Goal: Task Accomplishment & Management: Use online tool/utility

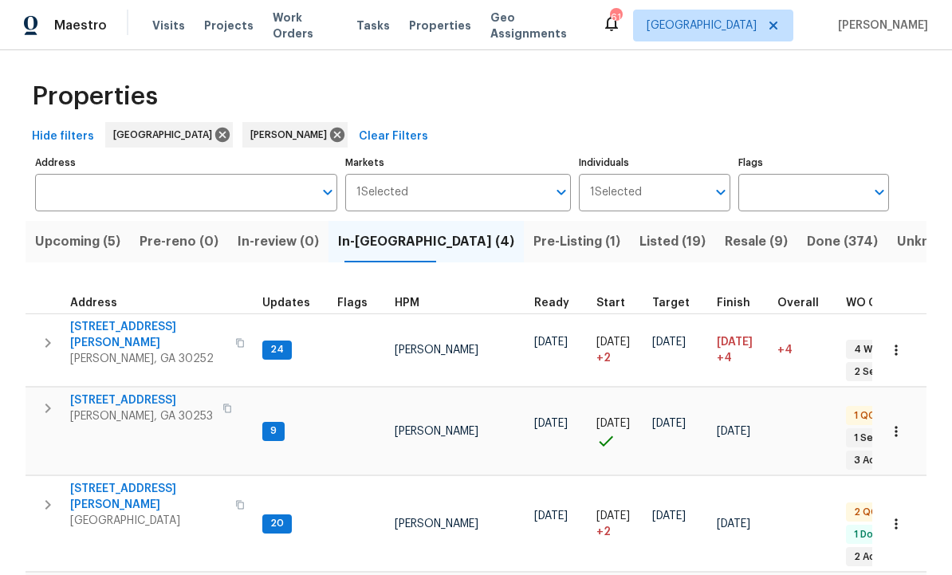
scroll to position [4, 0]
click at [132, 393] on span "201 Autumn Lake Way" at bounding box center [141, 401] width 143 height 16
click at [640, 231] on span "Listed (19)" at bounding box center [673, 242] width 66 height 22
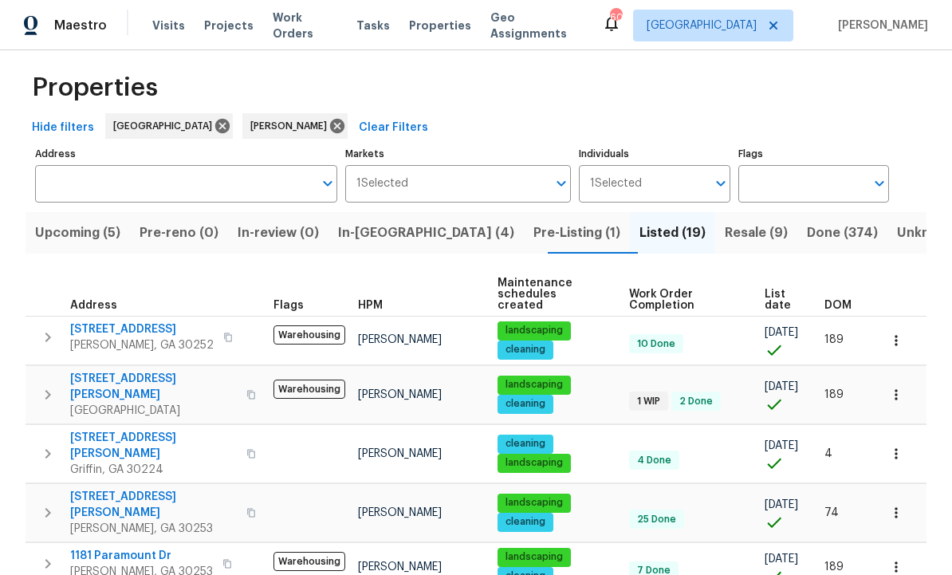
scroll to position [6, 0]
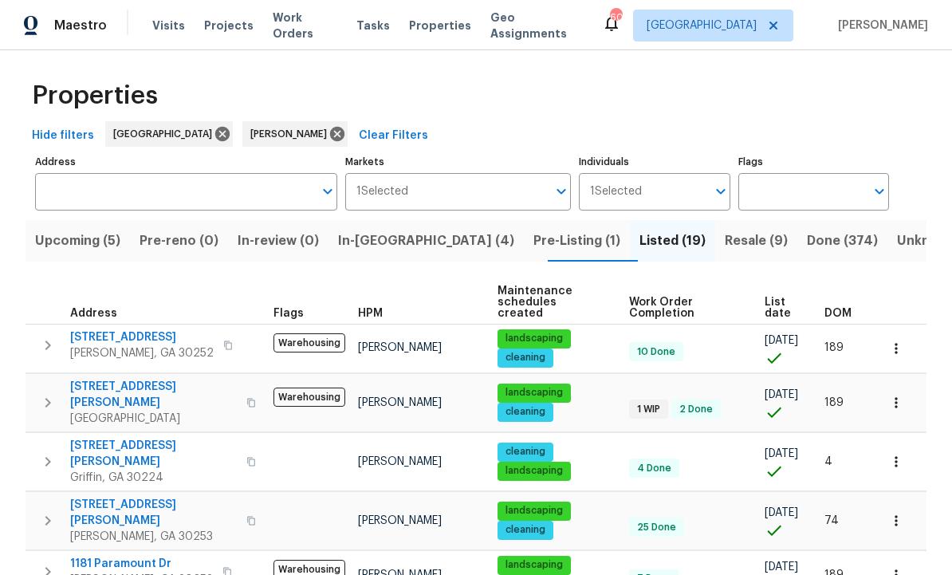
click at [53, 452] on icon "button" at bounding box center [47, 461] width 19 height 19
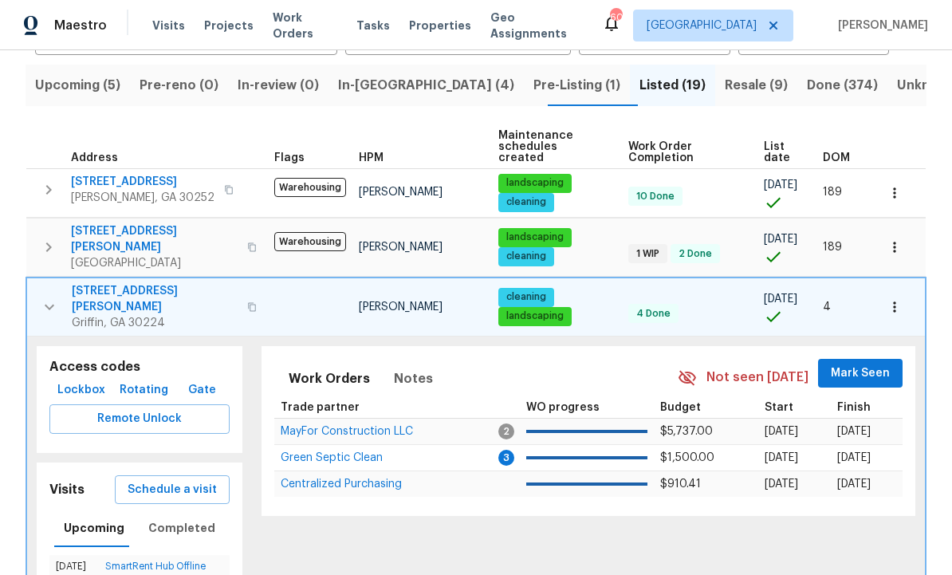
scroll to position [172, 0]
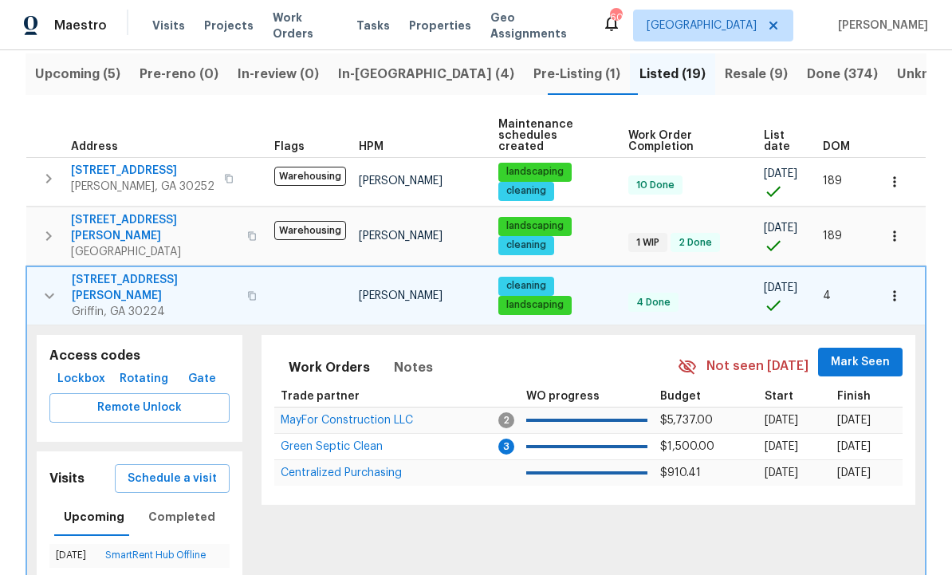
click at [194, 469] on span "Schedule a visit" at bounding box center [172, 479] width 89 height 20
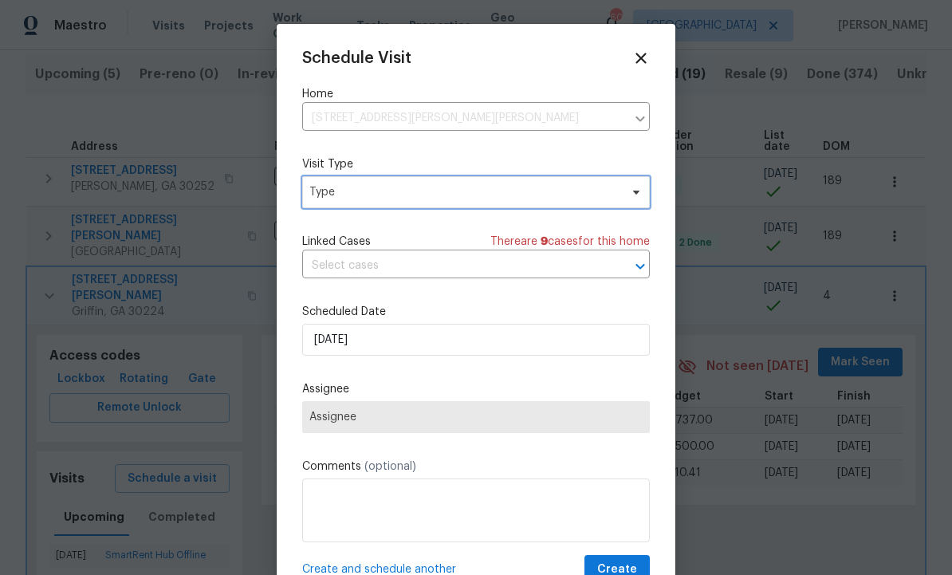
click at [380, 194] on span "Type" at bounding box center [464, 192] width 310 height 16
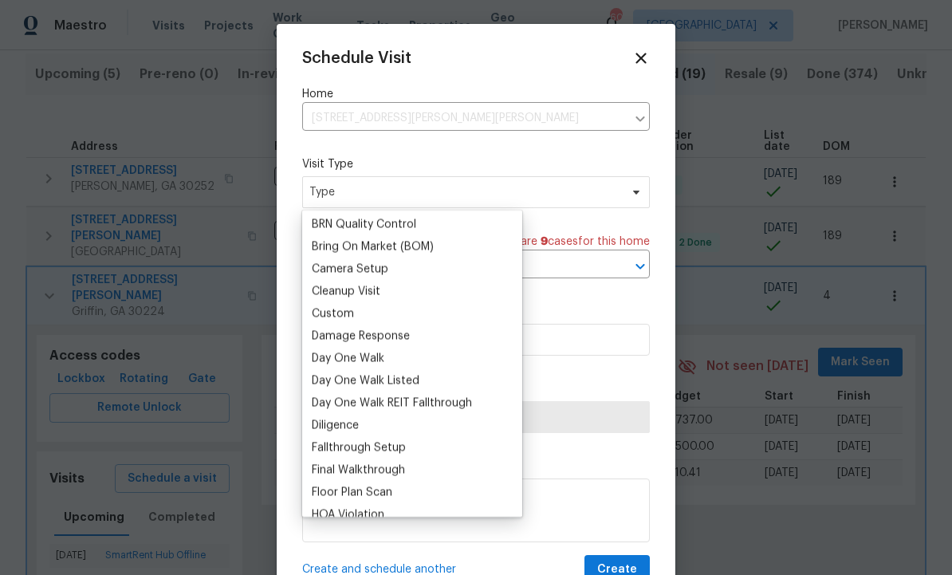
scroll to position [0, 0]
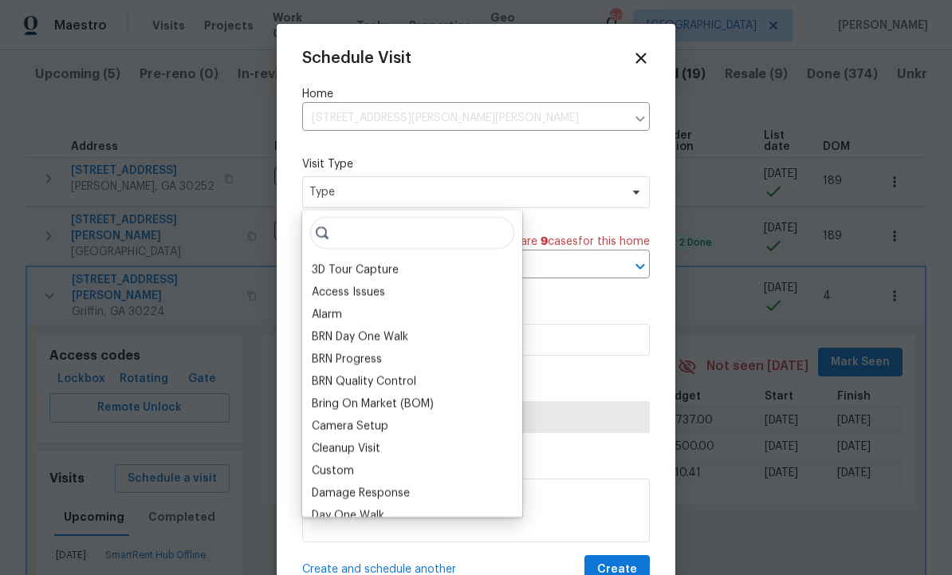
click at [353, 318] on div "Alarm" at bounding box center [412, 314] width 211 height 22
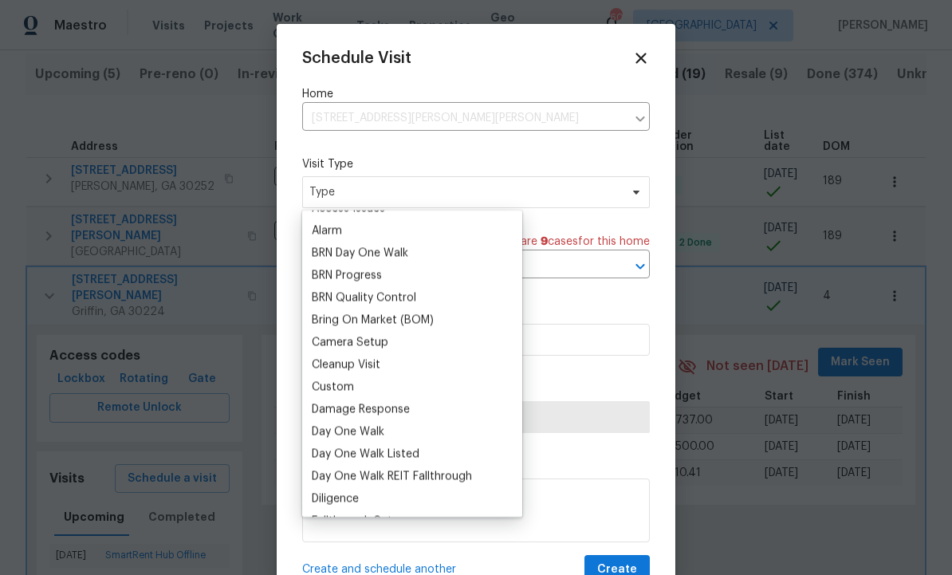
scroll to position [104, 0]
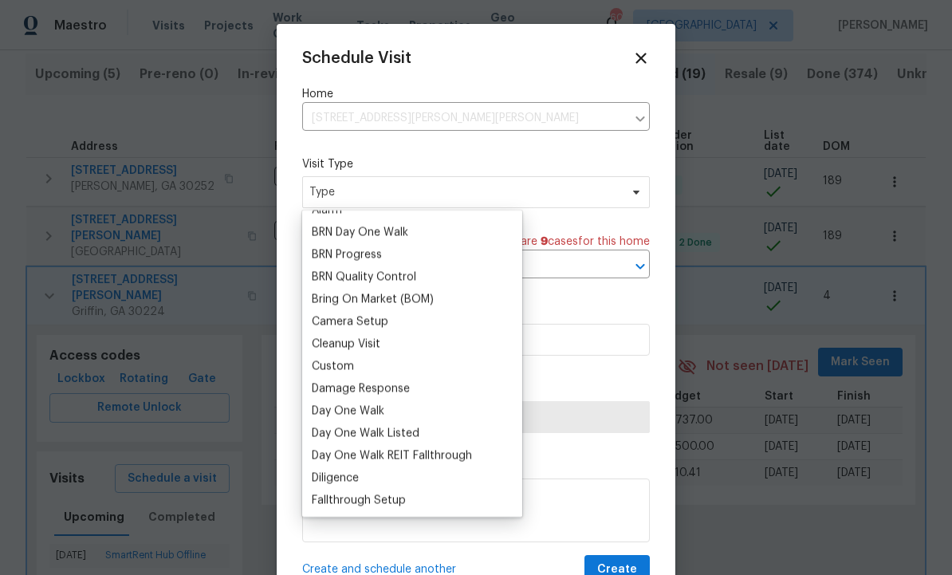
click at [351, 368] on div "Custom" at bounding box center [333, 366] width 42 height 16
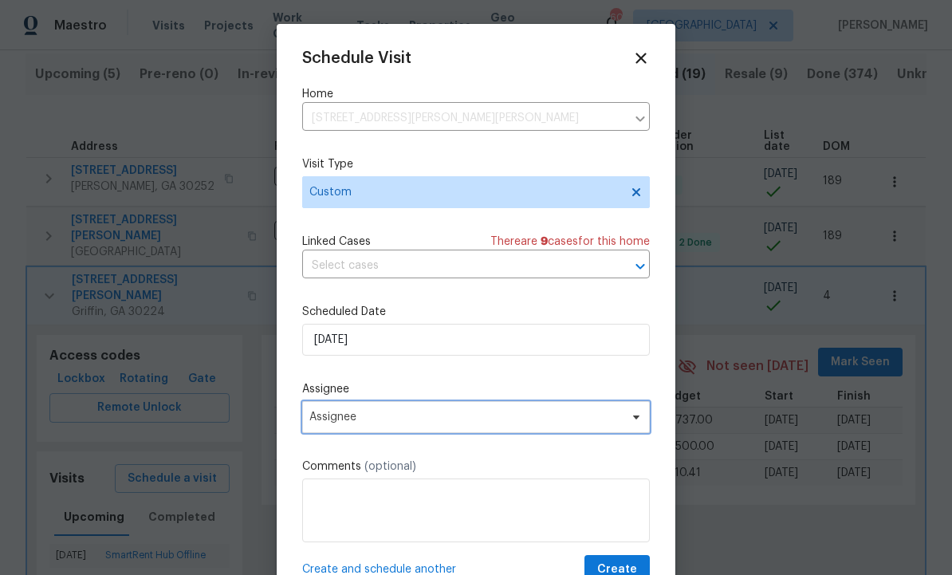
click at [393, 416] on span "Assignee" at bounding box center [465, 417] width 313 height 13
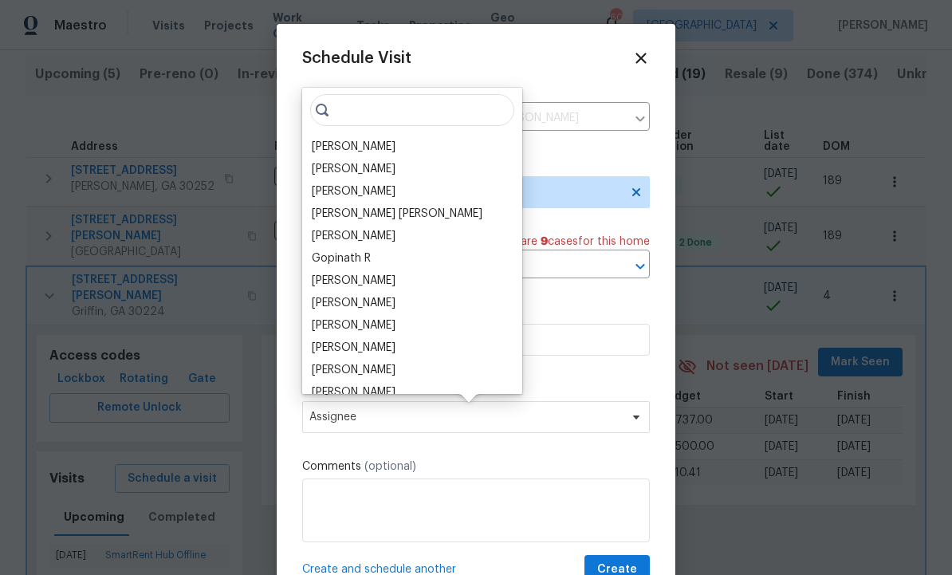
scroll to position [0, 0]
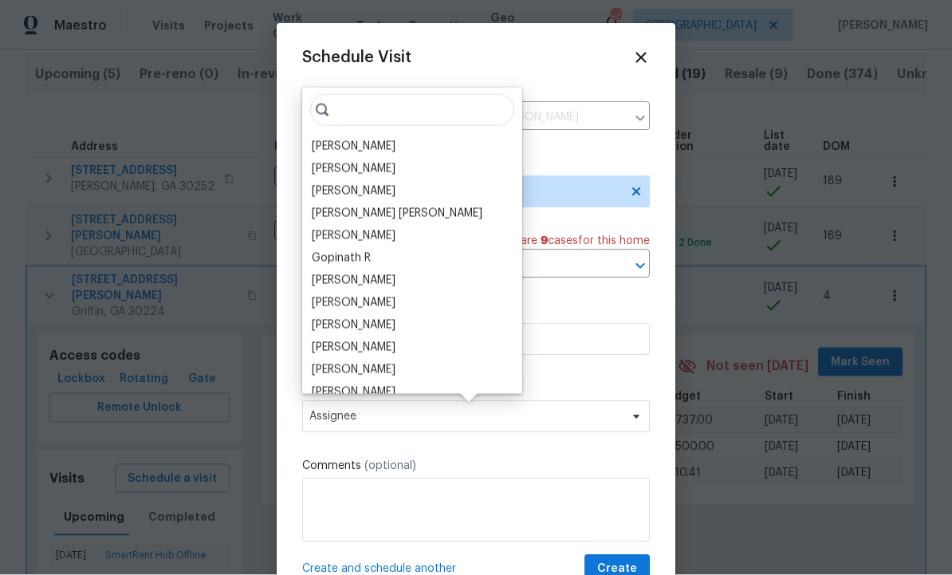
click at [363, 146] on div "[PERSON_NAME]" at bounding box center [354, 147] width 84 height 16
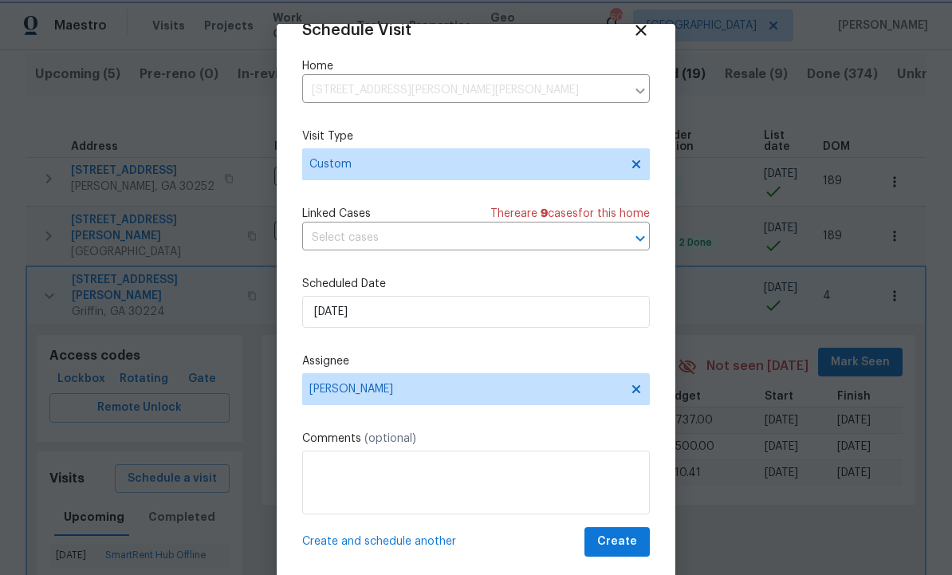
scroll to position [31, 0]
click at [624, 543] on span "Create" at bounding box center [617, 542] width 40 height 20
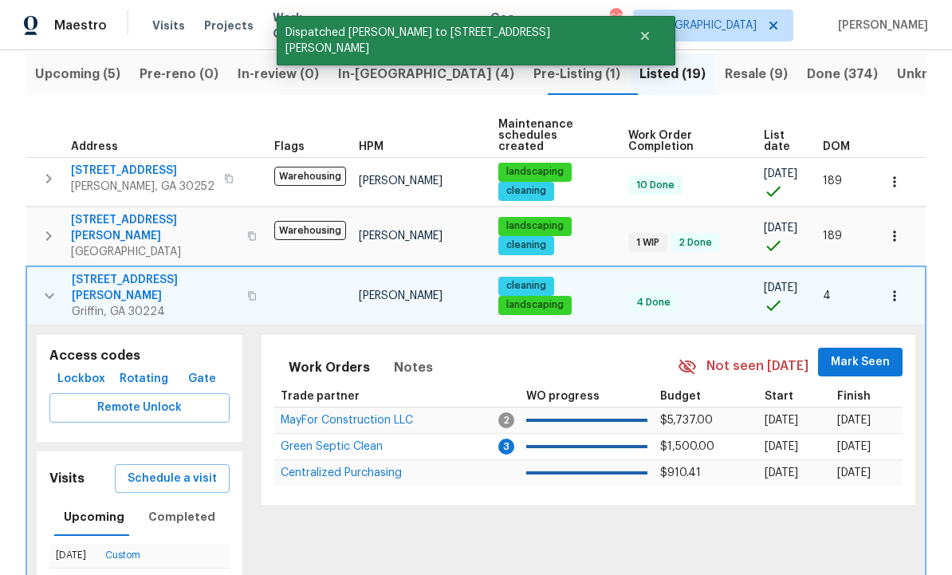
click at [44, 286] on icon "button" at bounding box center [49, 295] width 19 height 19
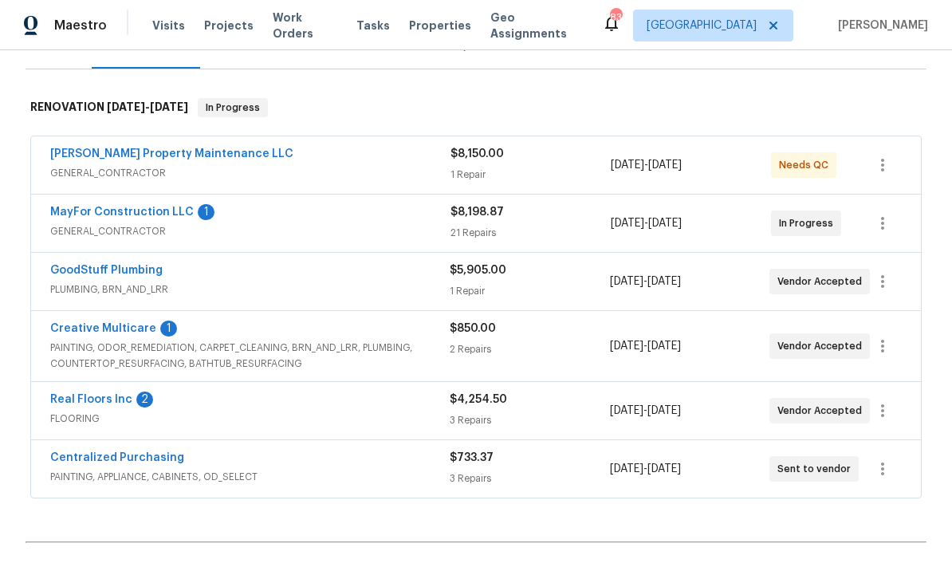
scroll to position [219, 0]
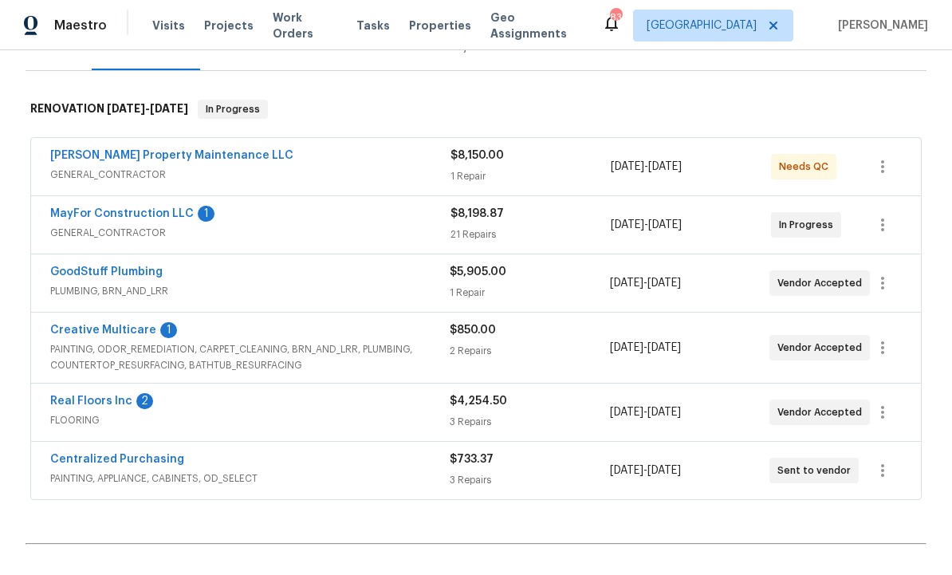
click at [166, 150] on link "Glen Property Maintenance LLC" at bounding box center [171, 155] width 243 height 11
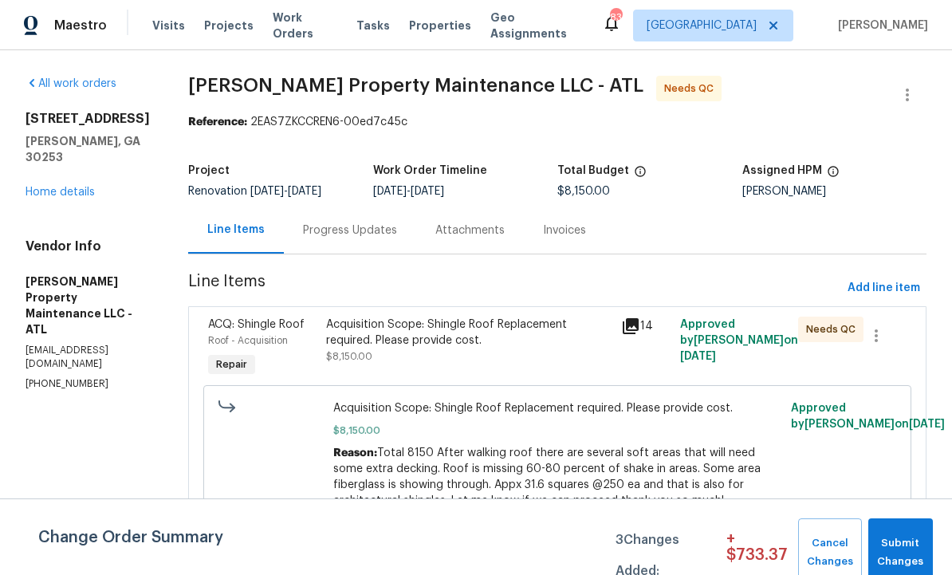
scroll to position [10, 0]
click at [893, 549] on span "Submit Changes" at bounding box center [901, 552] width 49 height 37
